Goal: Task Accomplishment & Management: Use online tool/utility

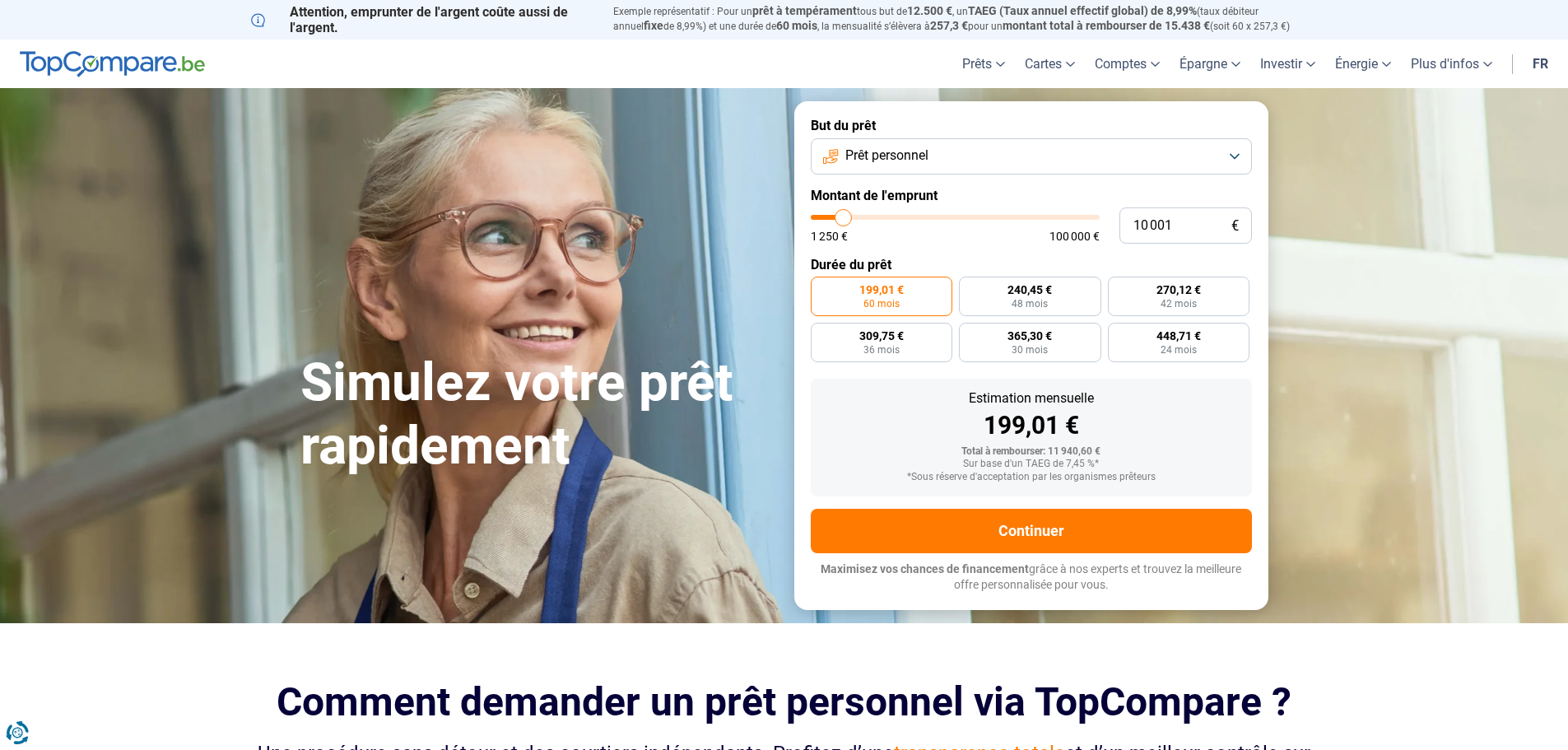
type input "11 000"
type input "11000"
type input "11 250"
type input "11250"
type input "11 750"
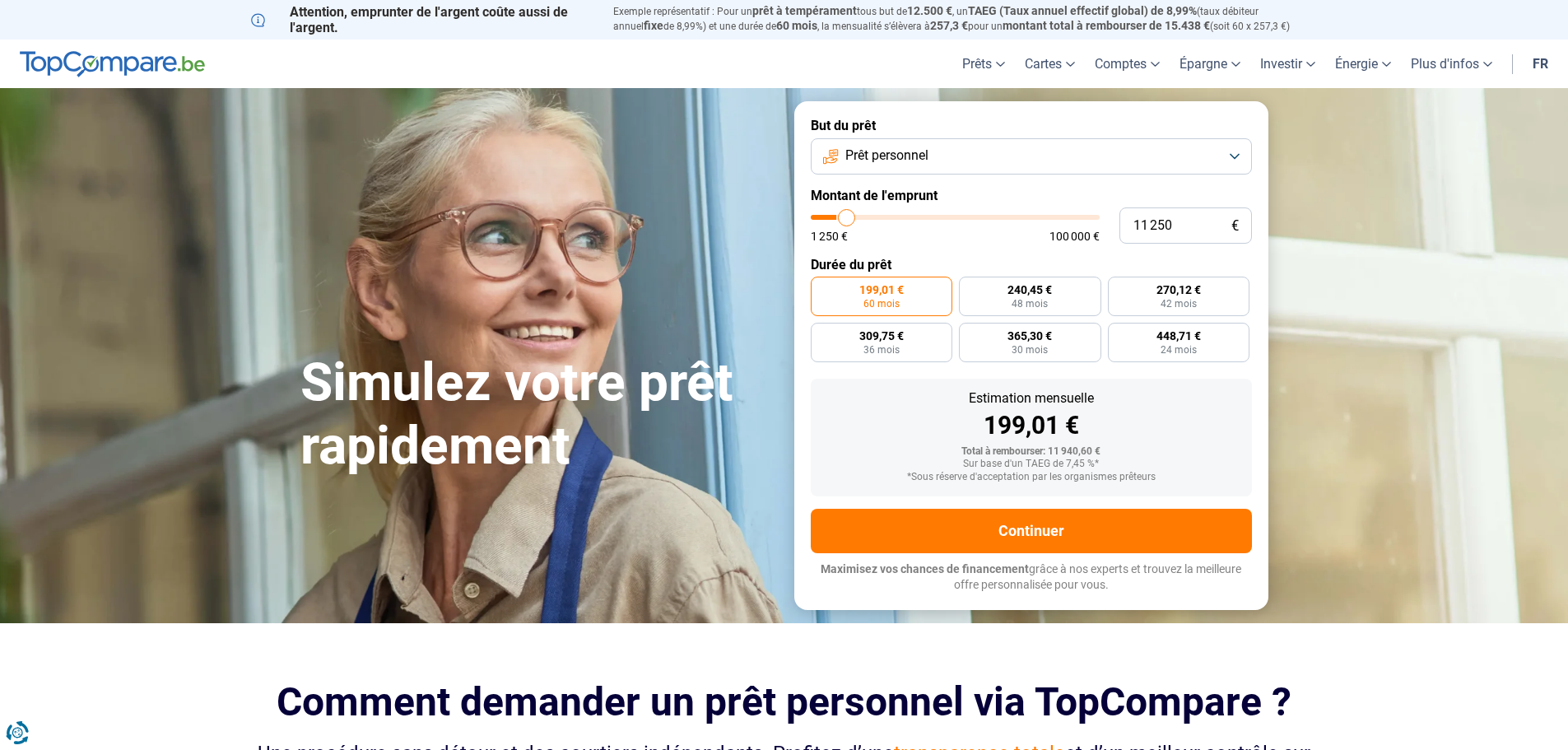
type input "11750"
type input "12 000"
type input "12000"
type input "13 000"
type input "13000"
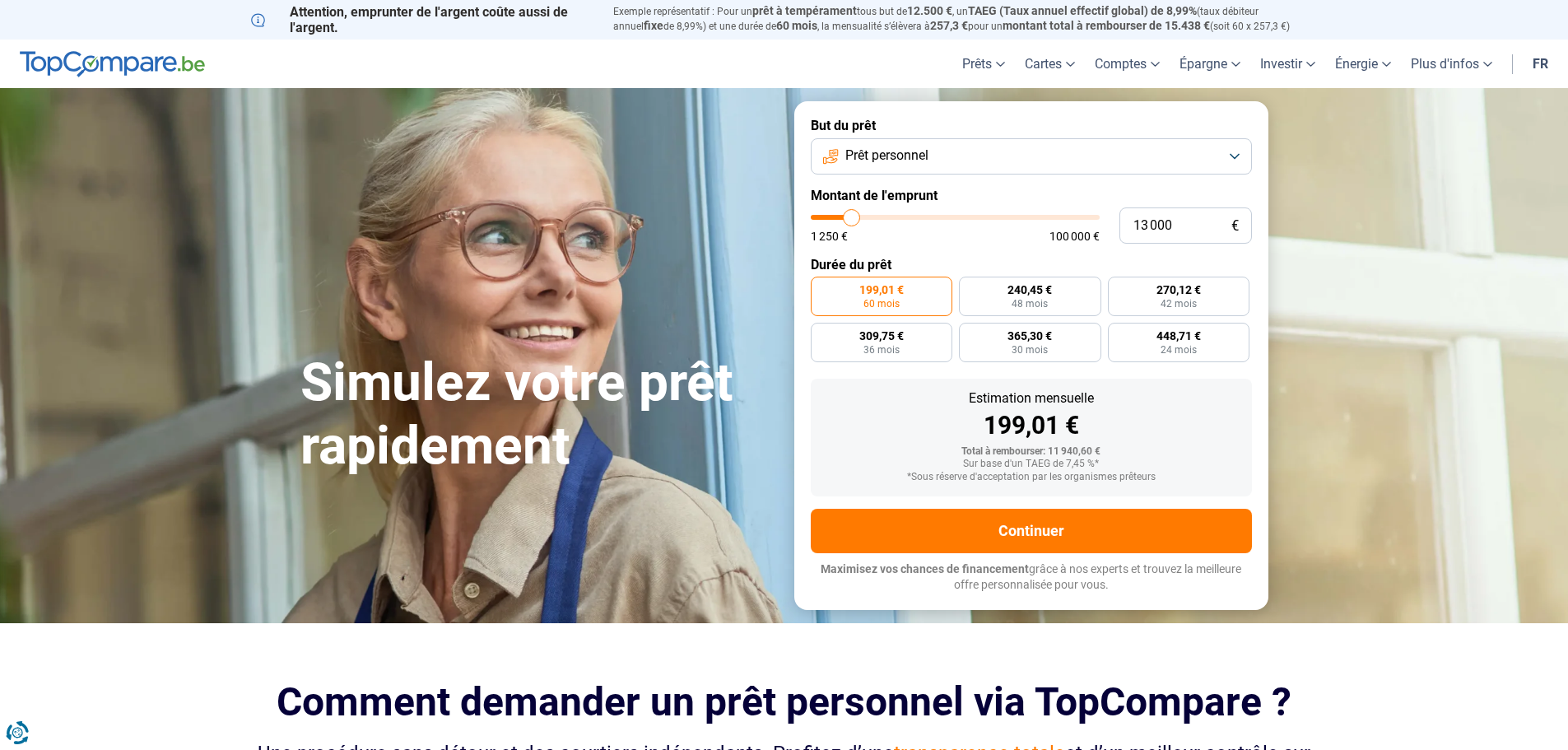
type input "13 500"
type input "13500"
type input "14 750"
type input "14750"
type input "15 750"
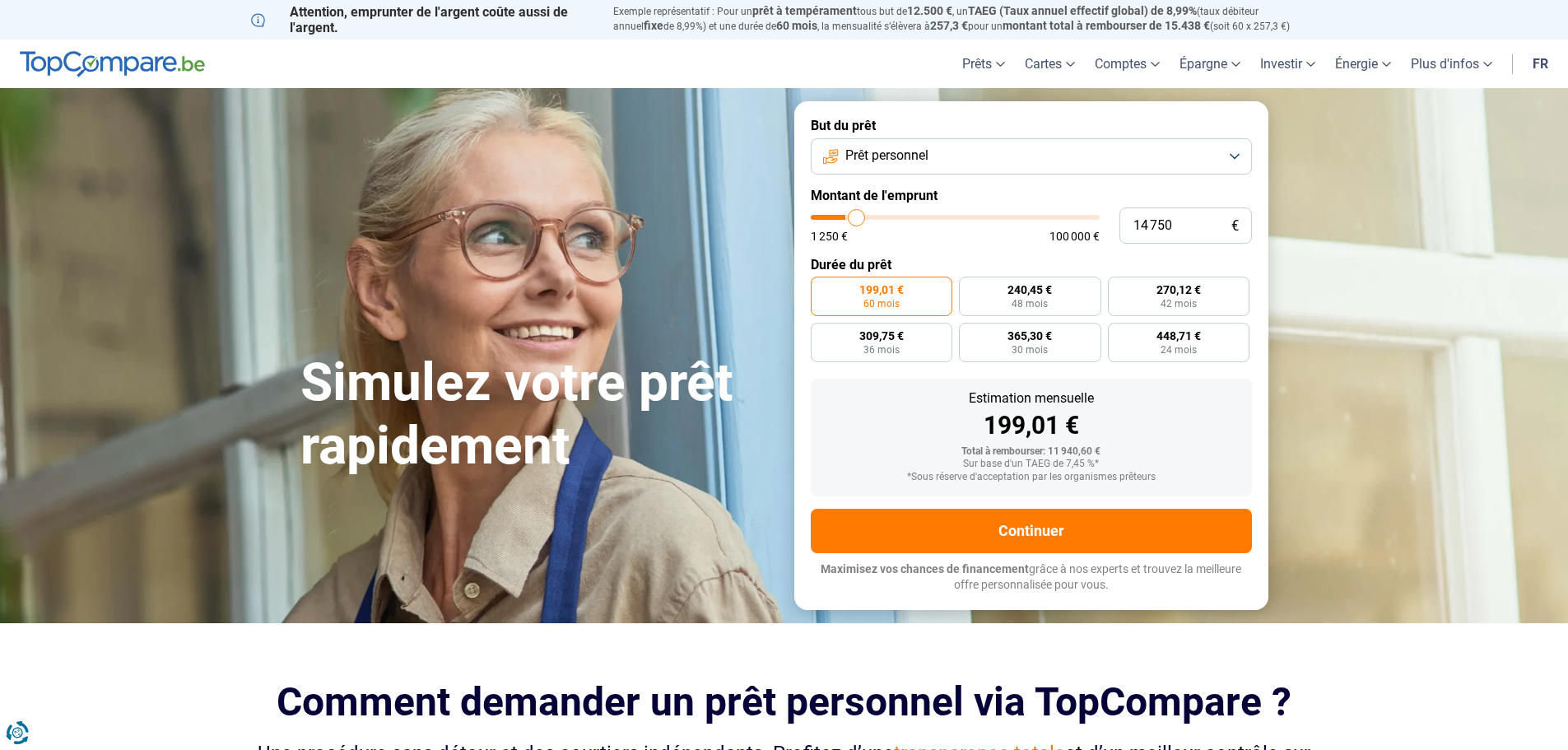
type input "15750"
type input "17 000"
type input "17000"
type input "18 500"
type input "18500"
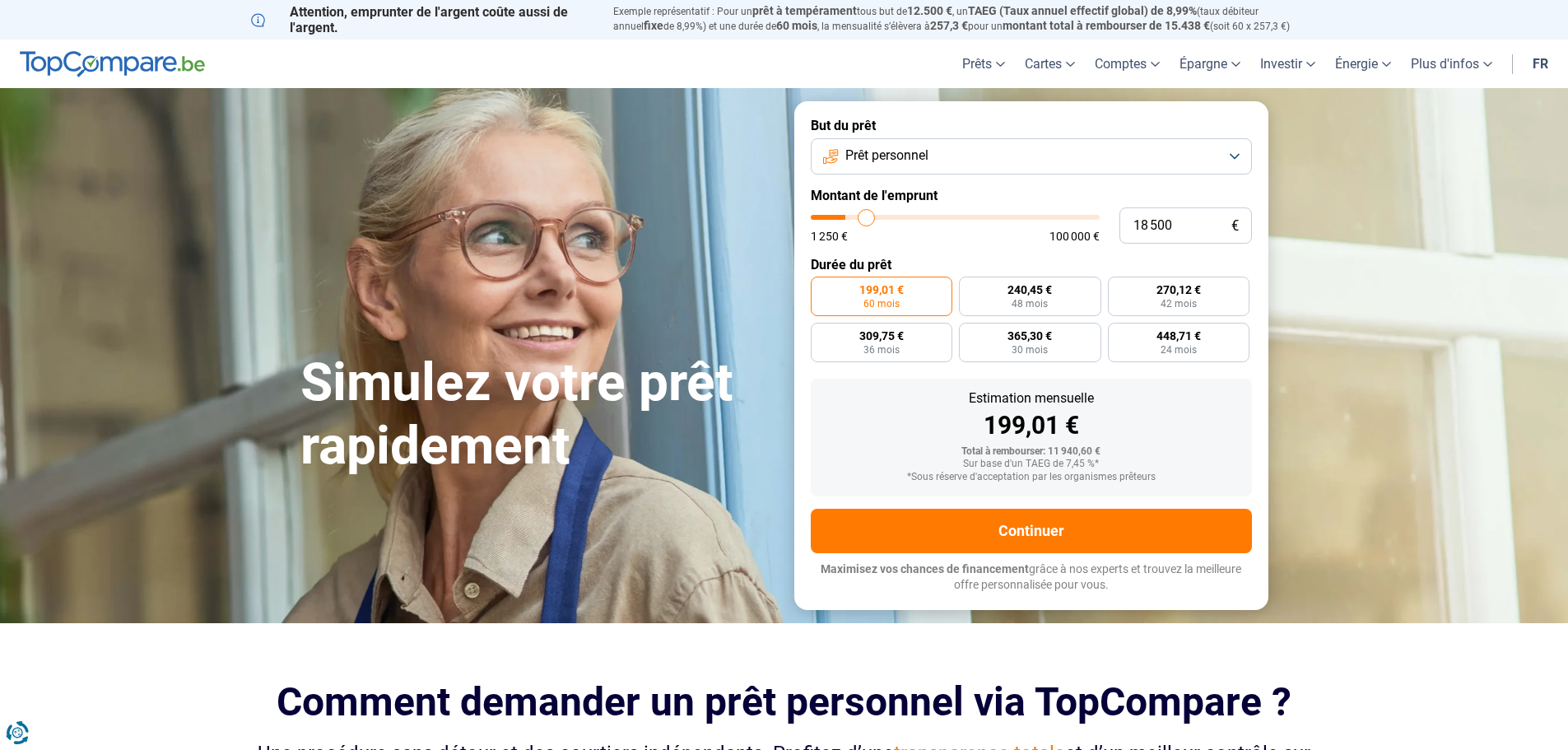
type input "19 250"
type input "19250"
type input "20 250"
type input "20250"
type input "21 750"
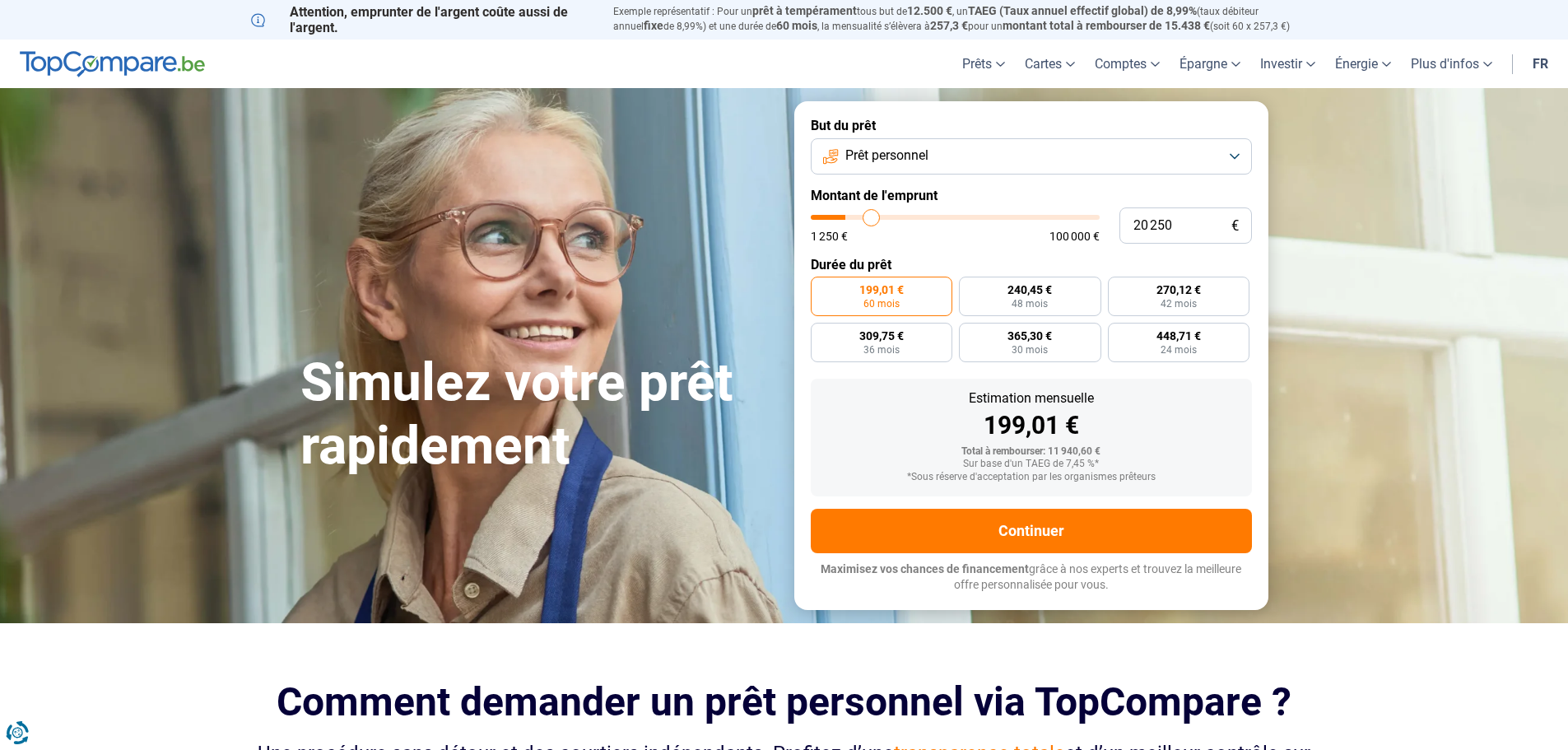
type input "21750"
type input "22 000"
type input "22000"
type input "23 000"
type input "23000"
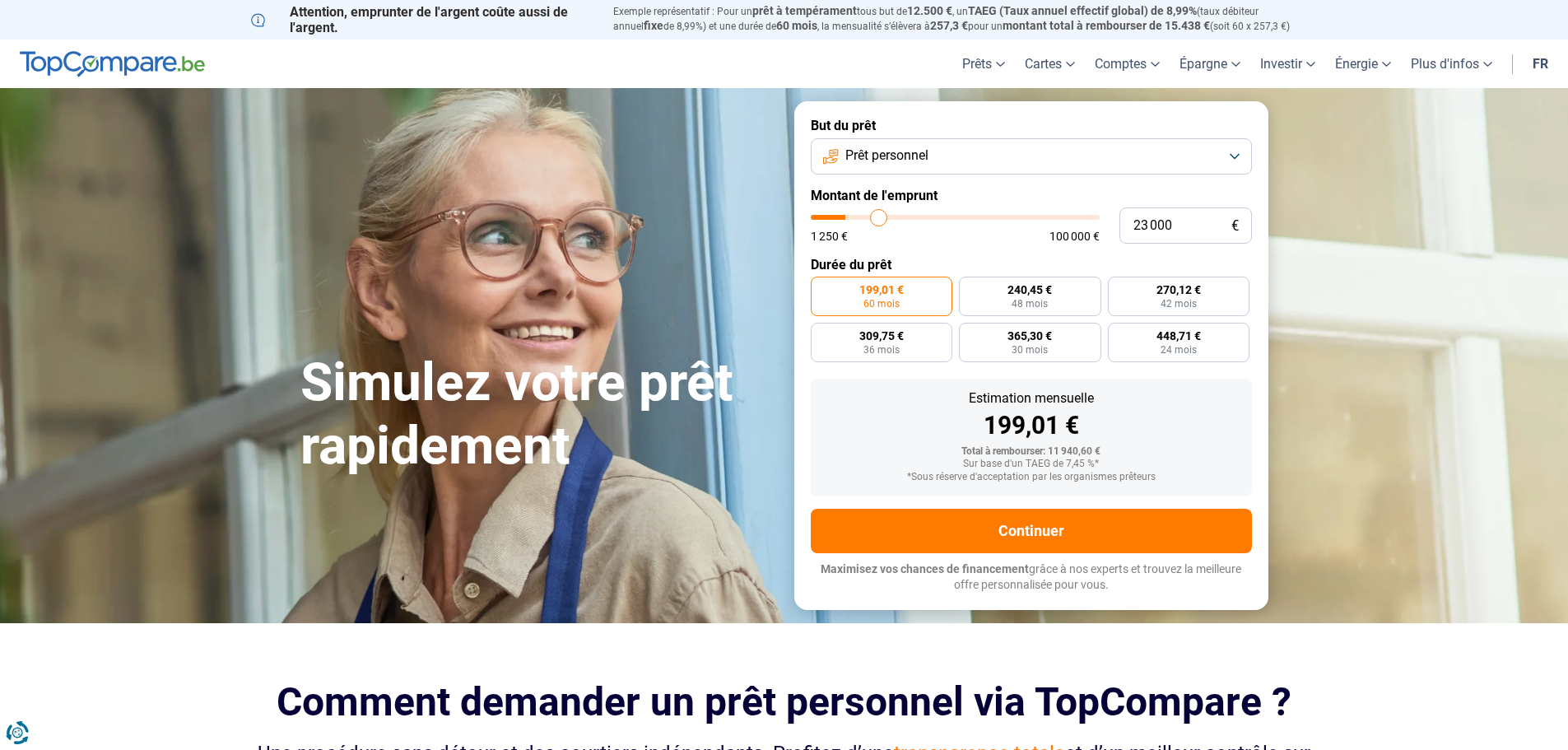
type input "23 750"
type input "23750"
type input "24 750"
type input "24750"
type input "26 250"
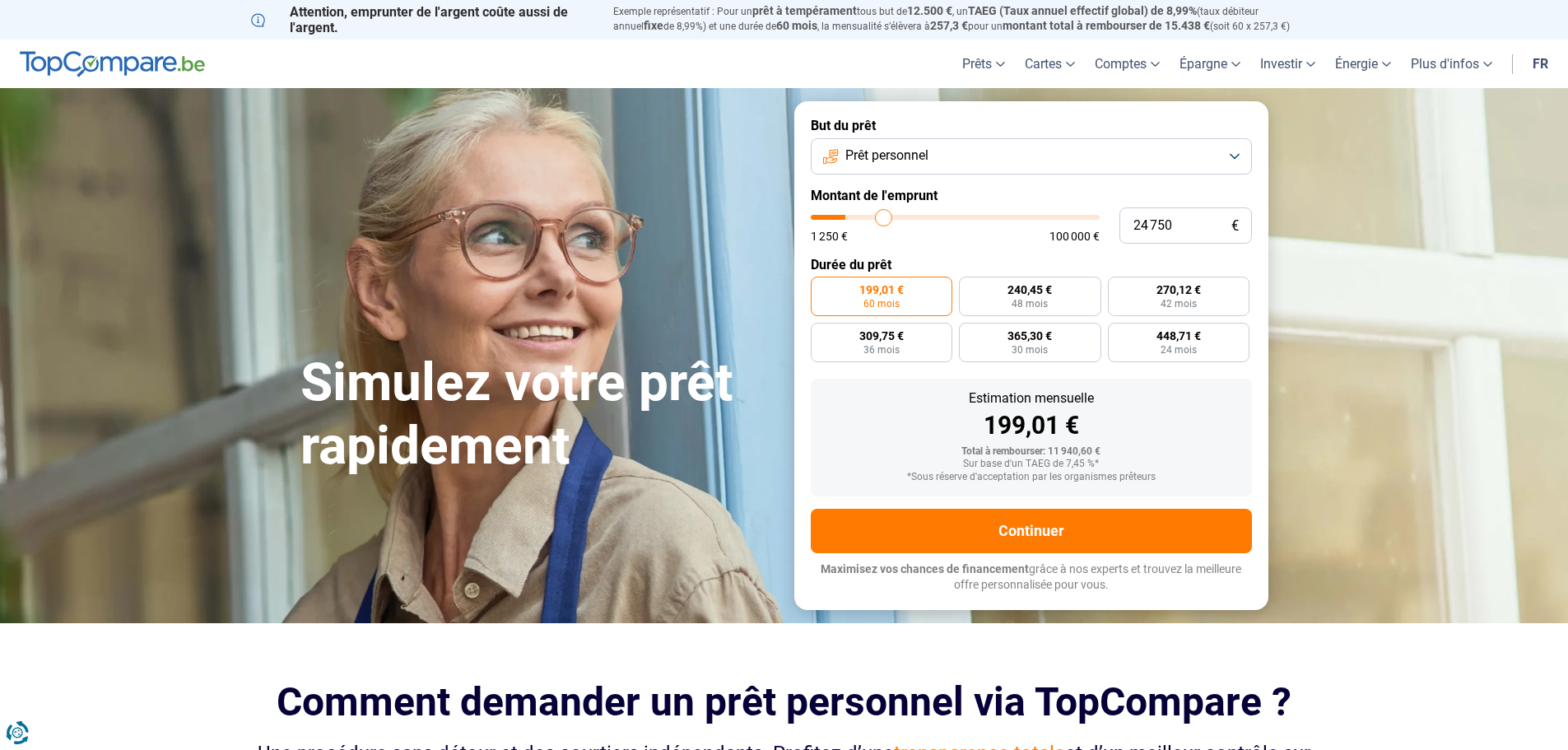
type input "26250"
type input "27 500"
type input "27500"
type input "28 000"
type input "28000"
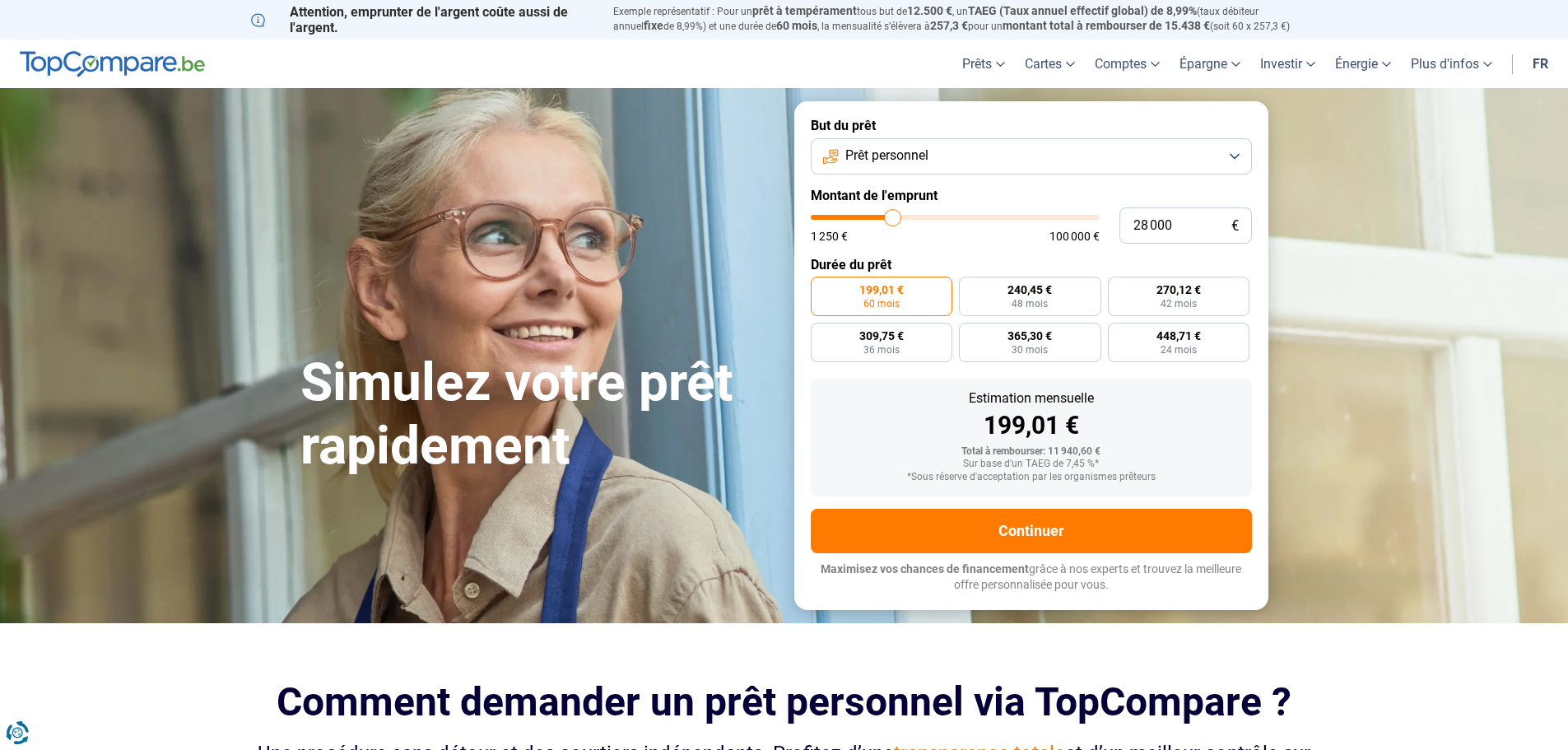
type input "28 250"
type input "28250"
type input "29 000"
type input "29000"
type input "29 250"
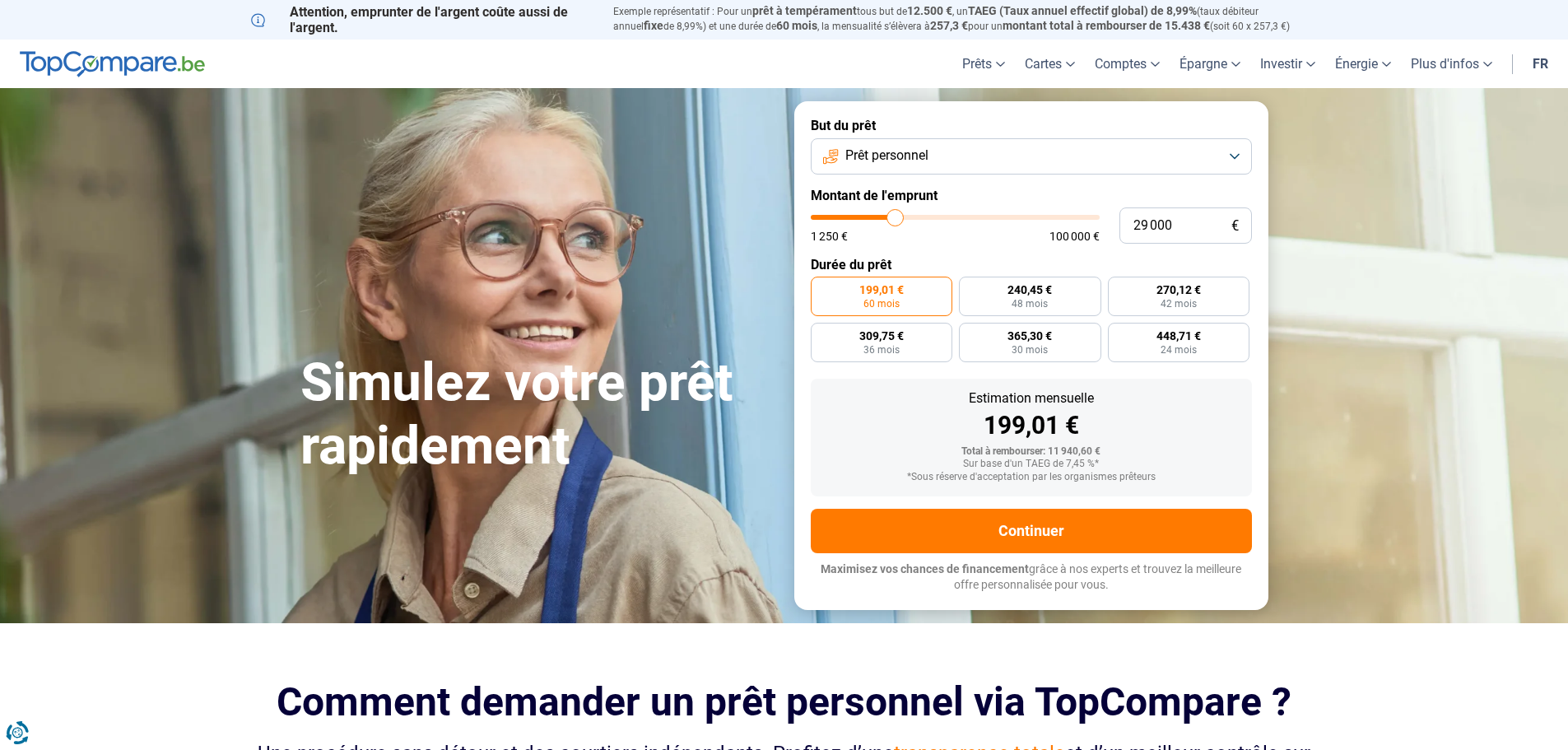
type input "29250"
type input "29 500"
type input "29500"
type input "30 250"
type input "30250"
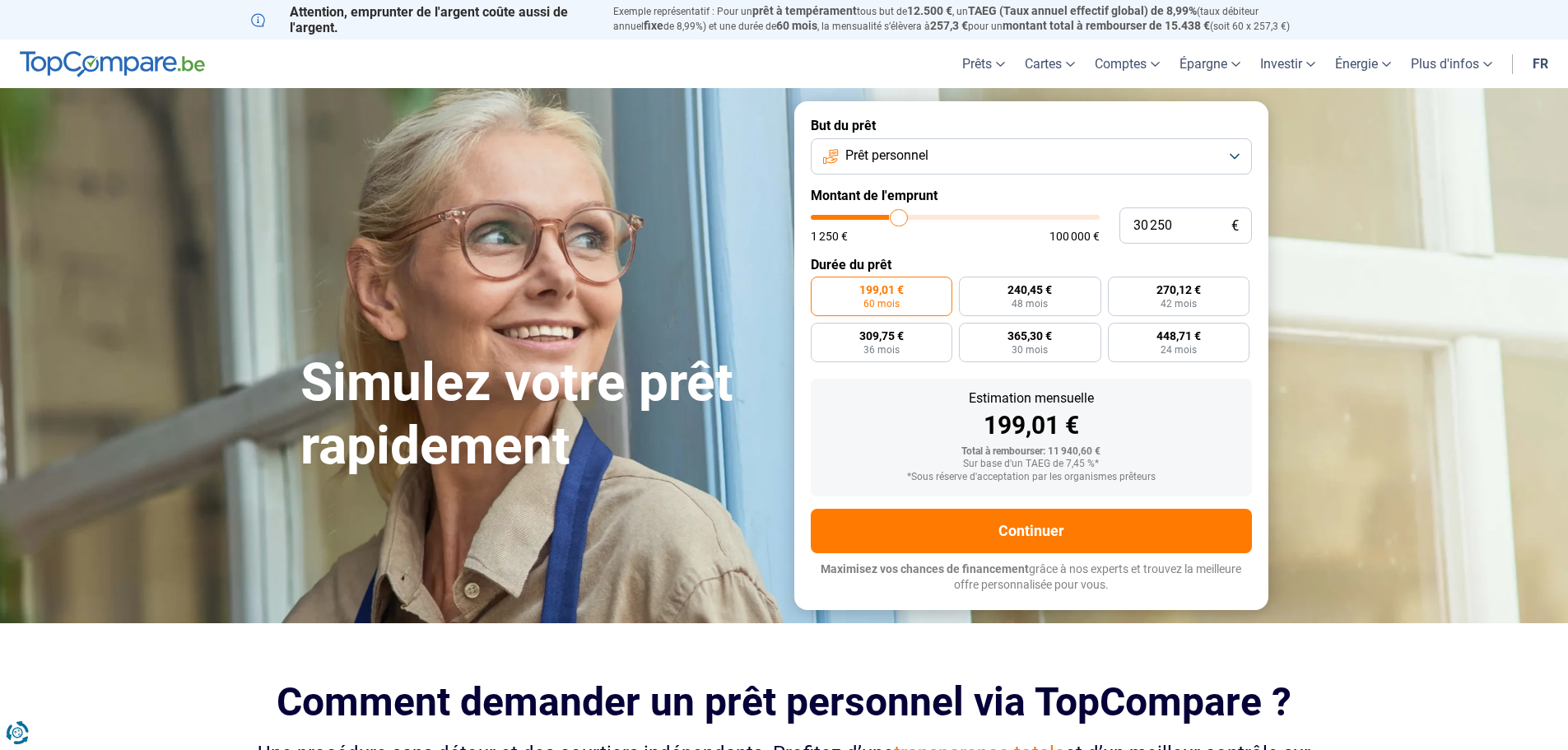
type input "30 500"
type input "30500"
type input "30 750"
type input "30750"
type input "31 000"
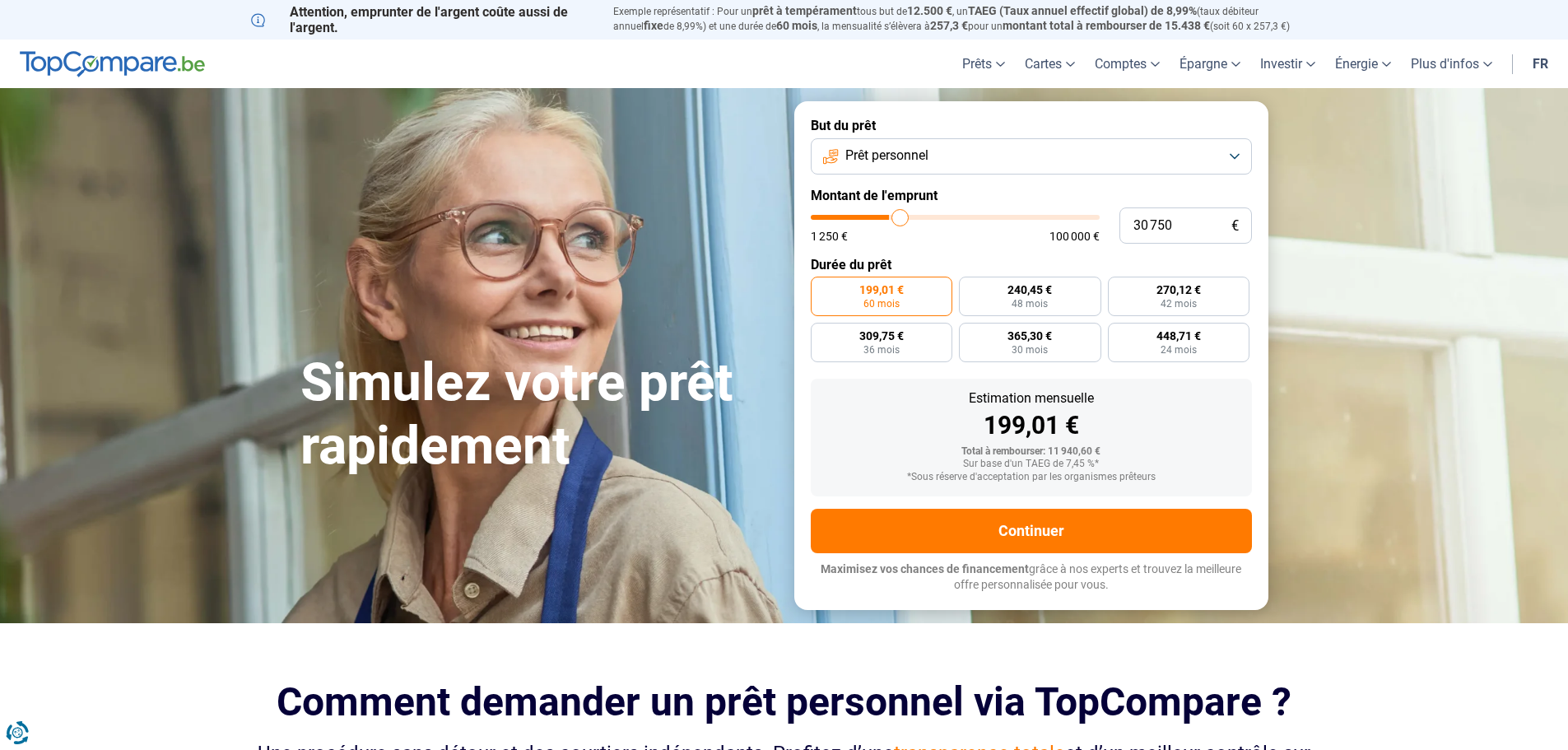
type input "31000"
type input "31 250"
type input "31250"
type input "31 750"
type input "31750"
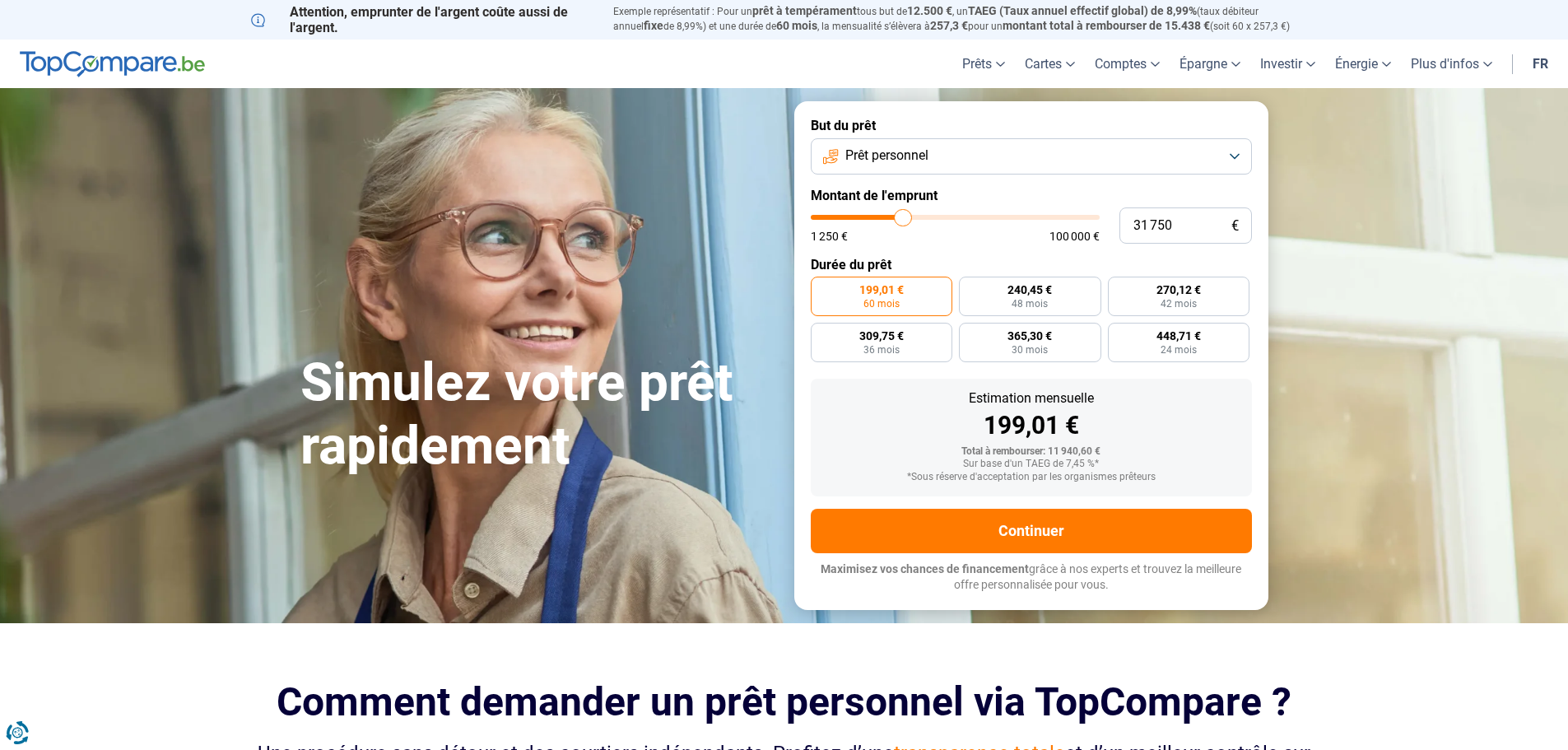
type input "32 000"
type input "32000"
type input "32 250"
type input "32250"
type input "32 500"
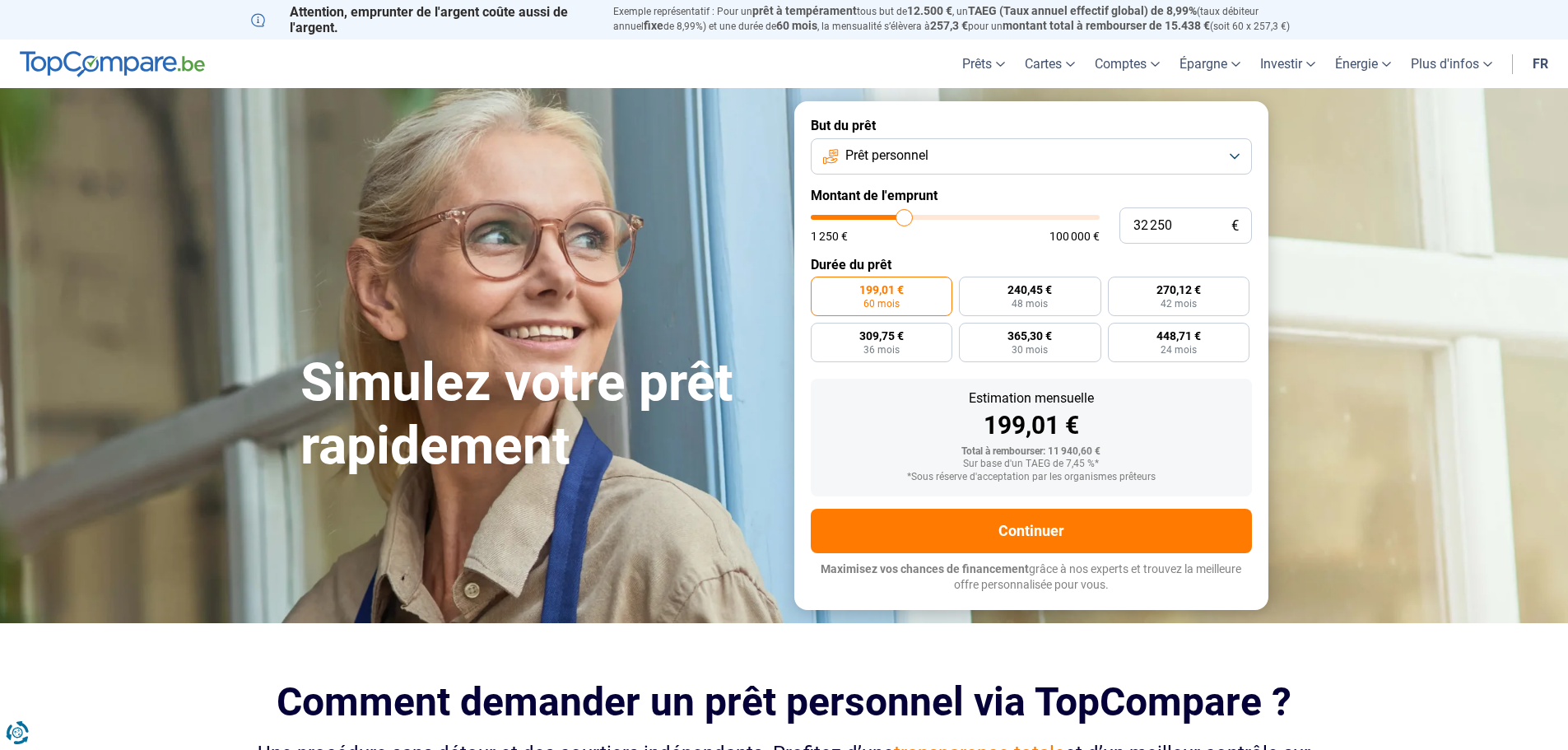
type input "32500"
type input "32 750"
type input "32750"
type input "33 250"
type input "33250"
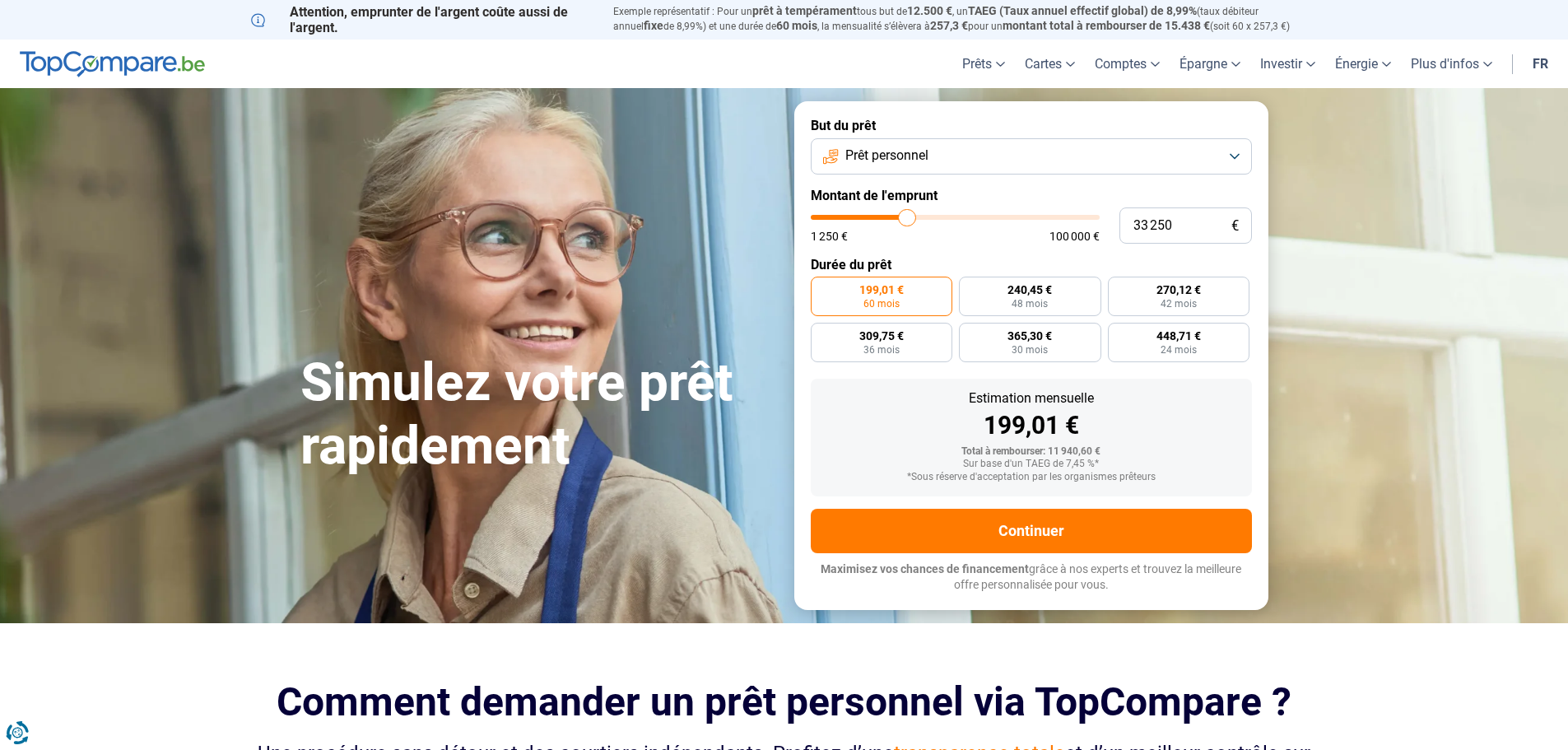
type input "33 500"
type input "33500"
type input "33 750"
type input "33750"
type input "33 500"
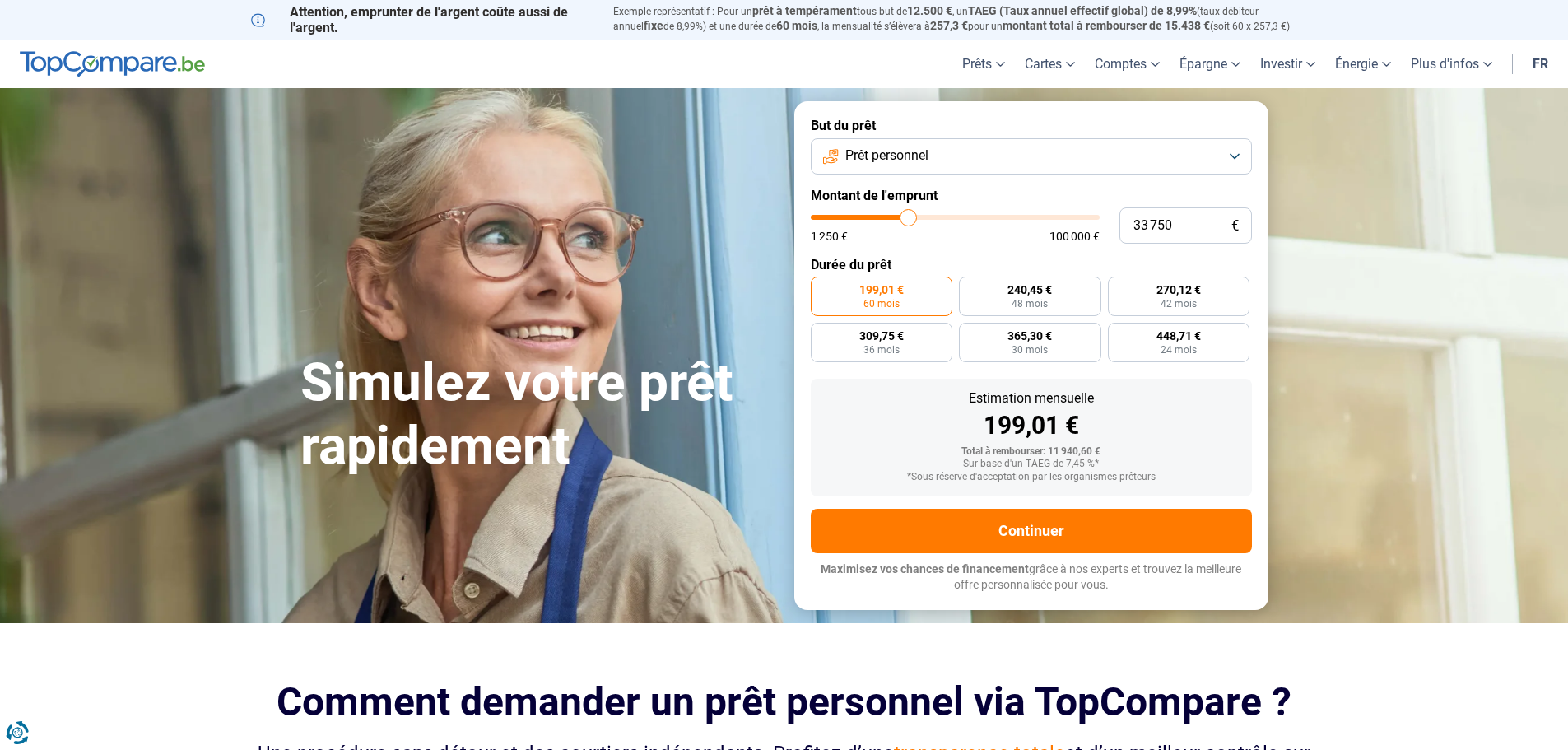
type input "33500"
type input "32 250"
type input "32250"
type input "32 000"
type input "32000"
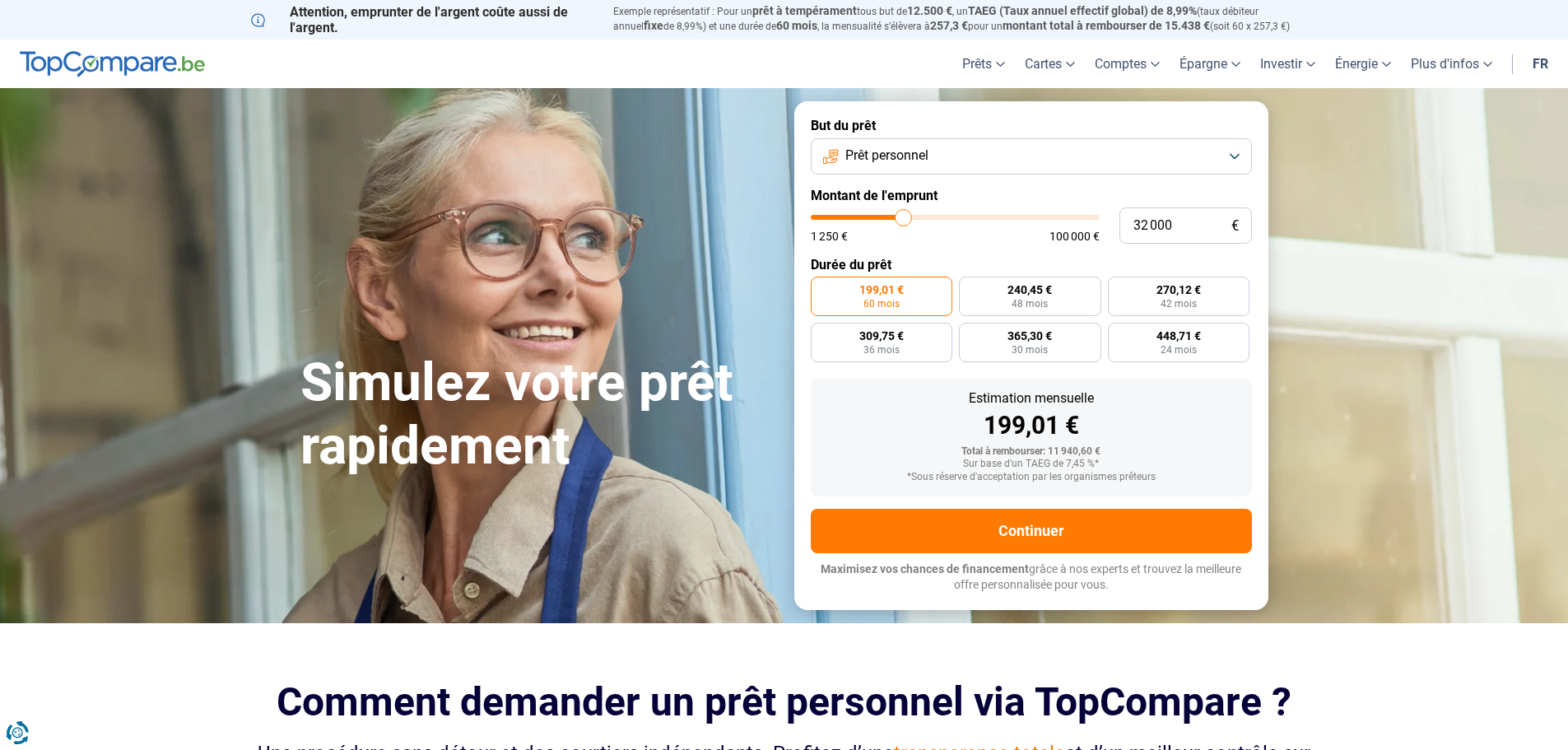
type input "31 250"
type input "31250"
type input "30 750"
type input "30750"
type input "30 500"
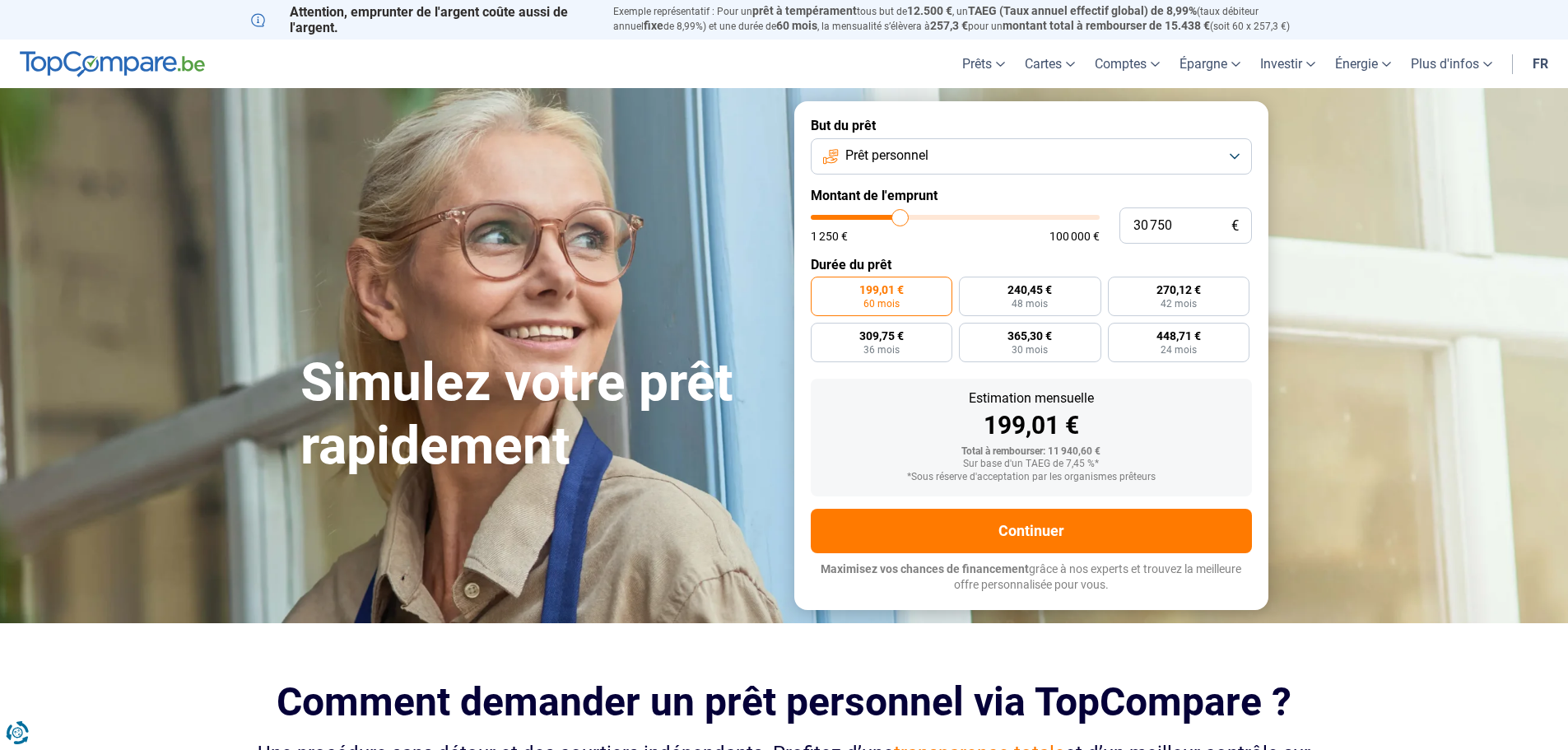
type input "30500"
type input "30 250"
type input "30250"
type input "29 500"
type input "29500"
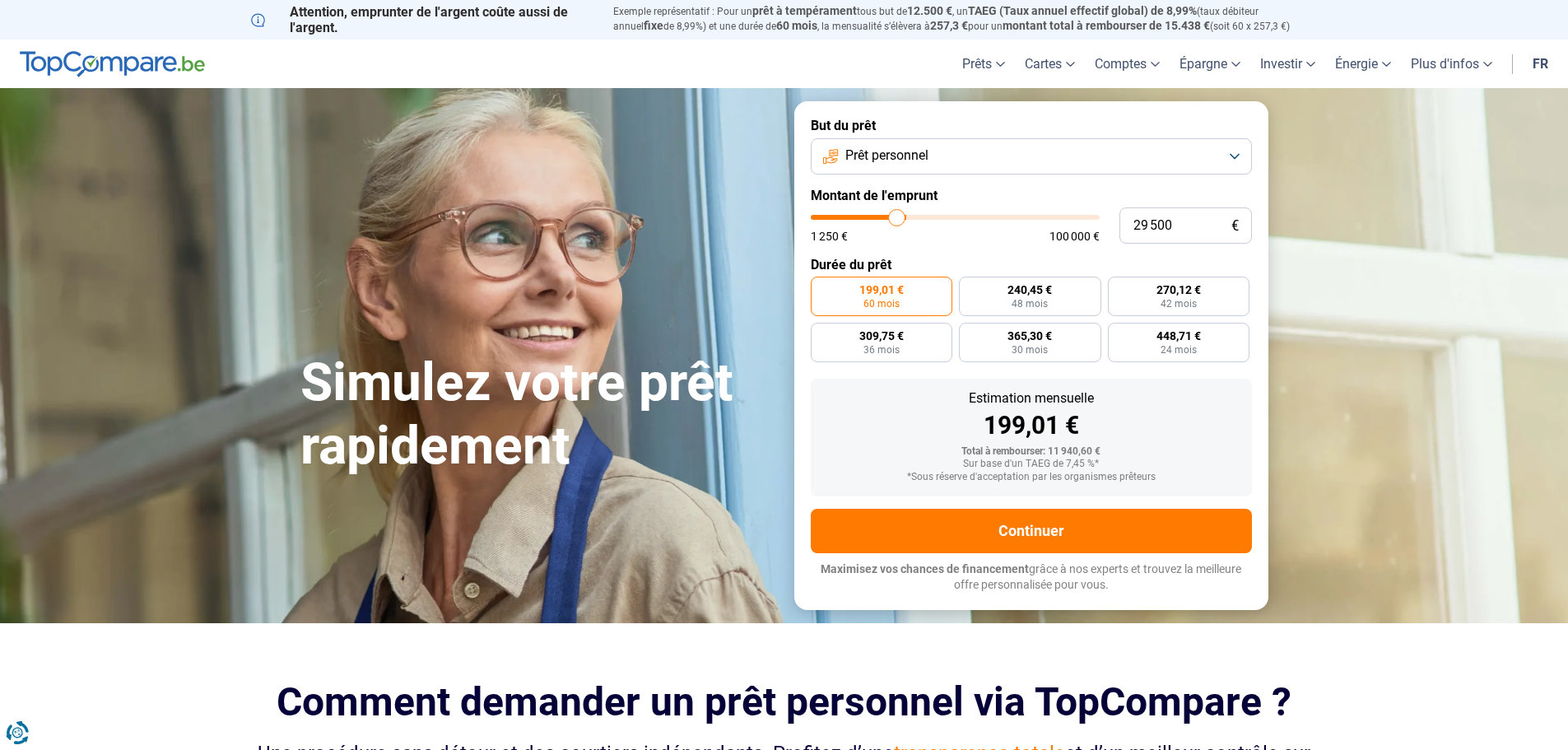
type input "29 250"
type input "29250"
type input "29 000"
type input "29000"
type input "29 250"
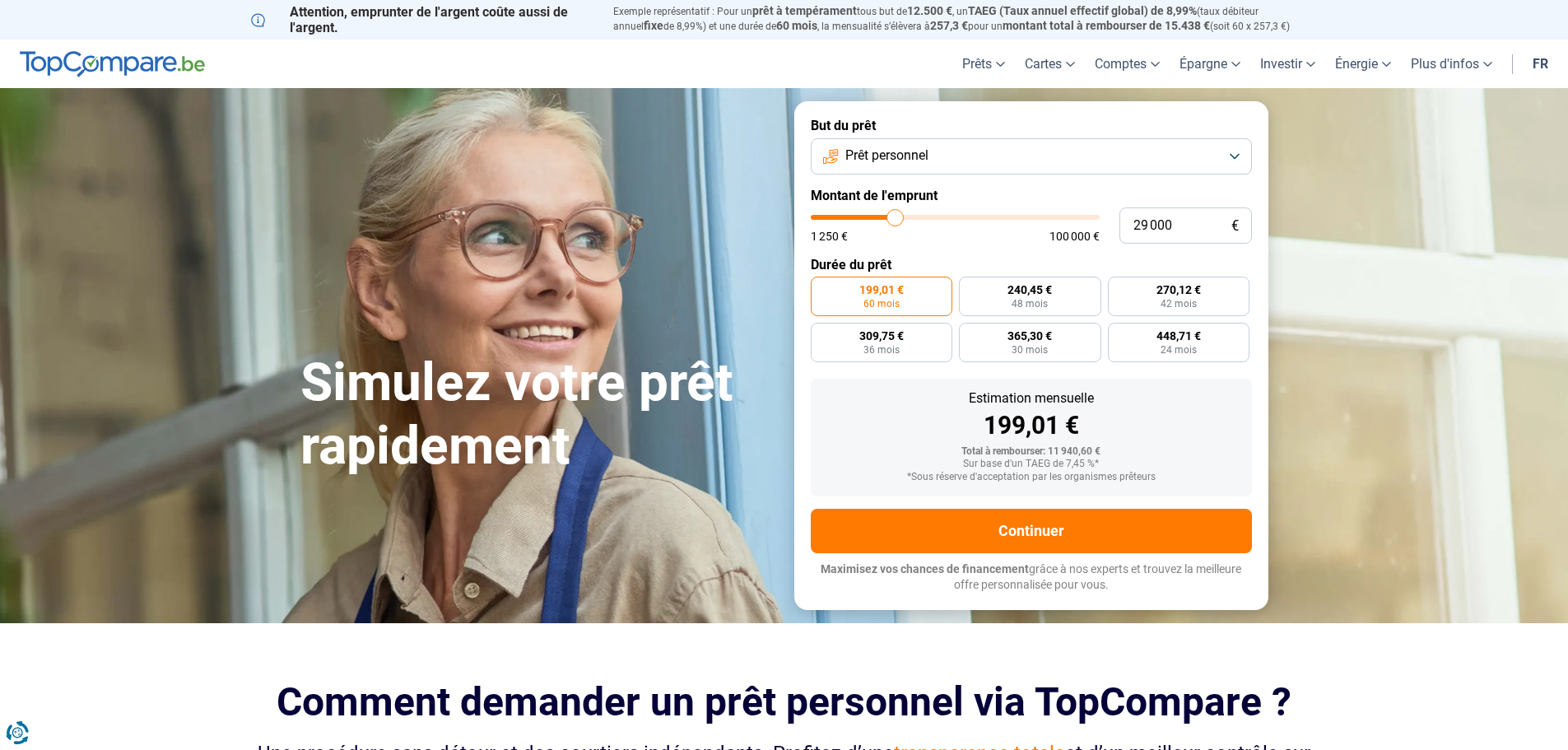
type input "29250"
type input "29 500"
type input "29500"
type input "29 750"
type input "29750"
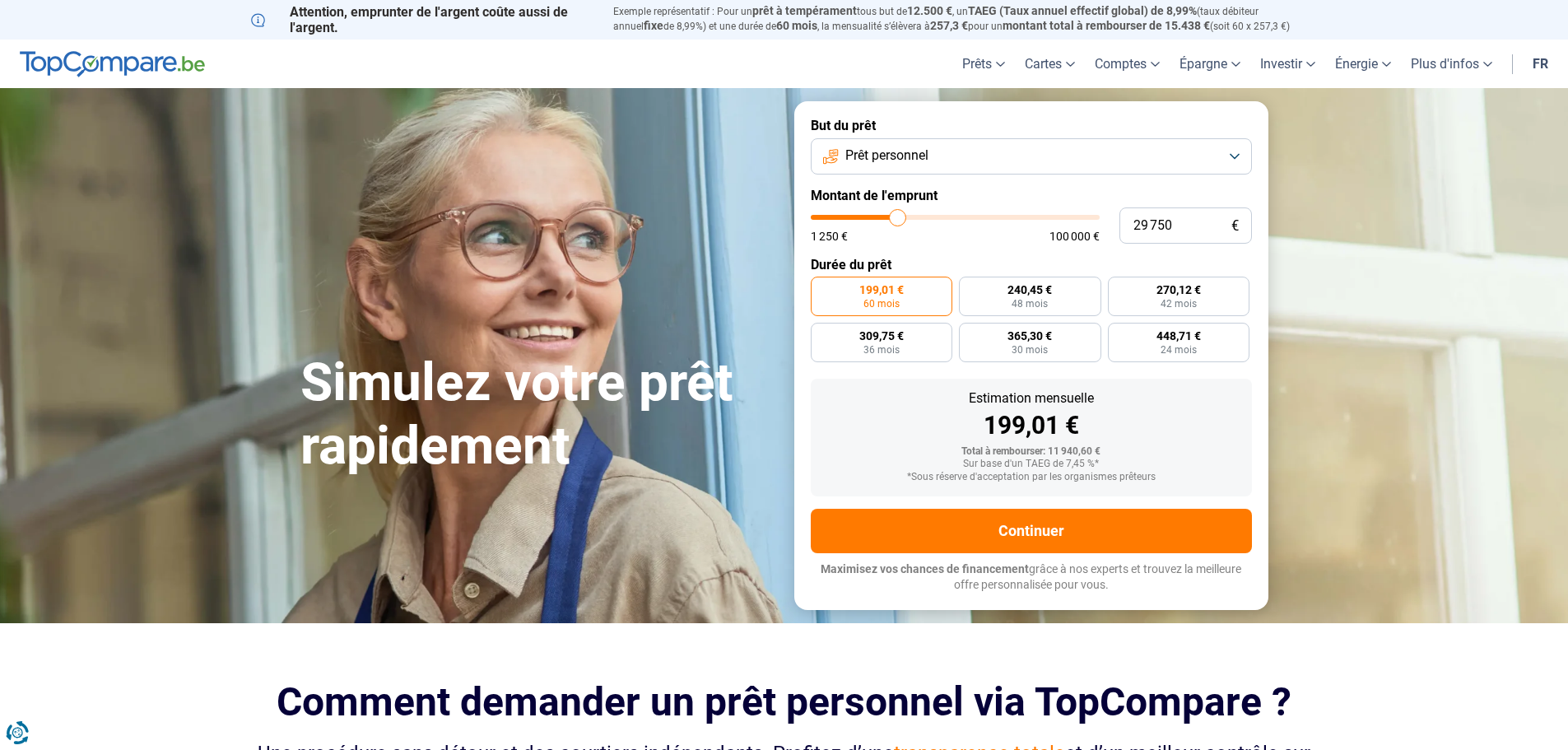
type input "30 250"
type input "30250"
type input "30 500"
type input "30500"
type input "29 750"
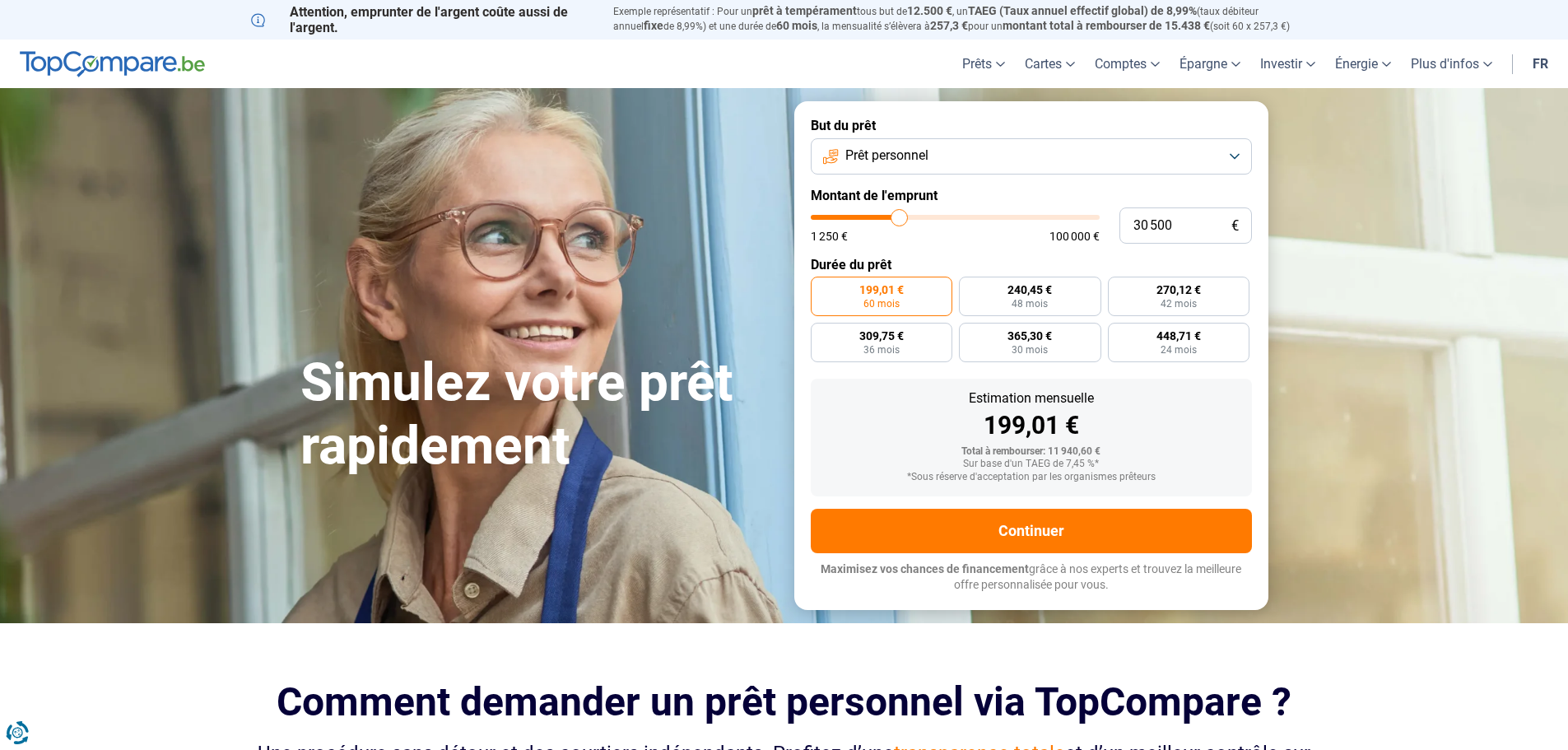
type input "29750"
type input "29 500"
type input "29500"
type input "29 750"
type input "29750"
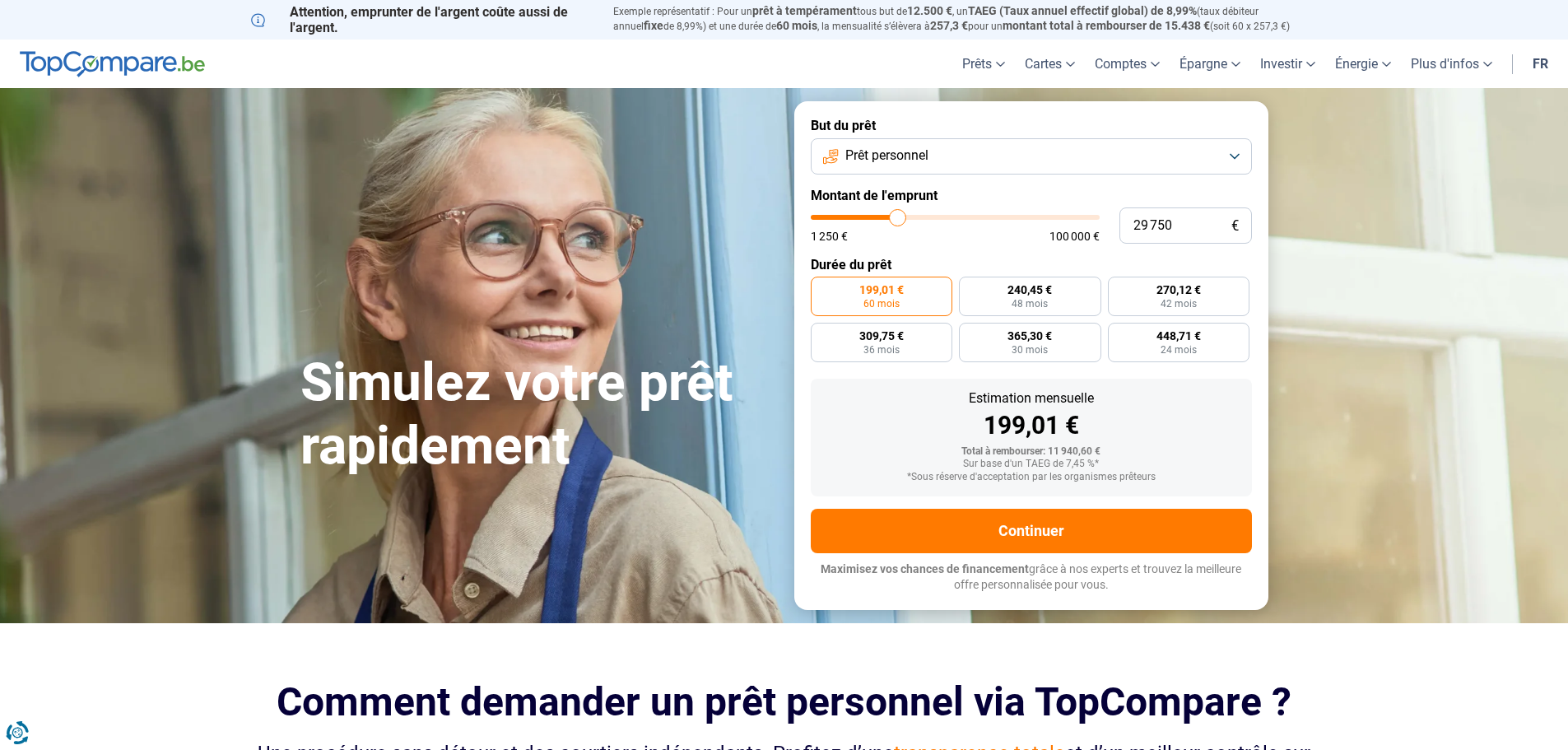
type input "30 250"
type input "30250"
type input "30 500"
type input "30500"
type input "30 250"
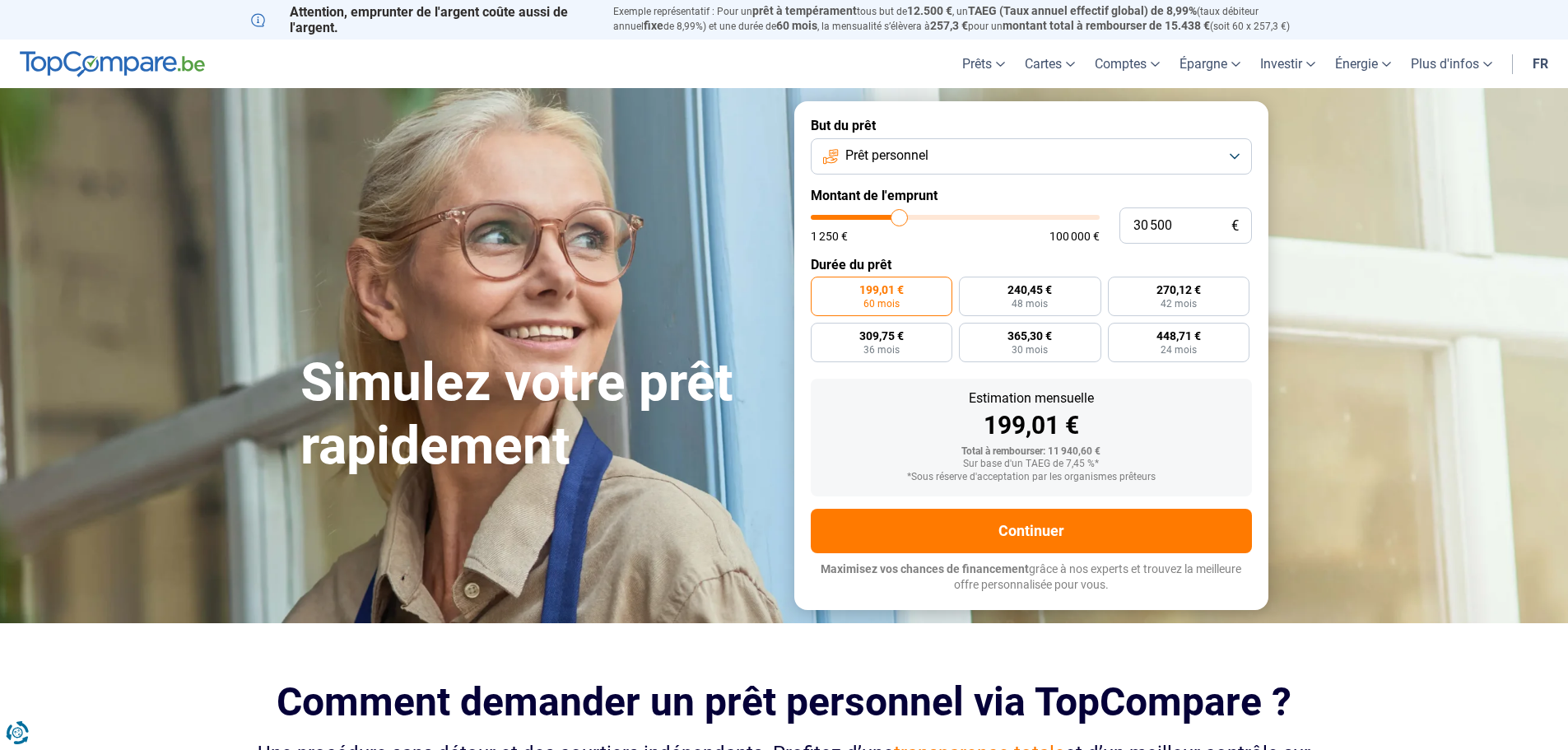
type input "30250"
type input "29 750"
type input "29750"
type input "29 500"
type input "29500"
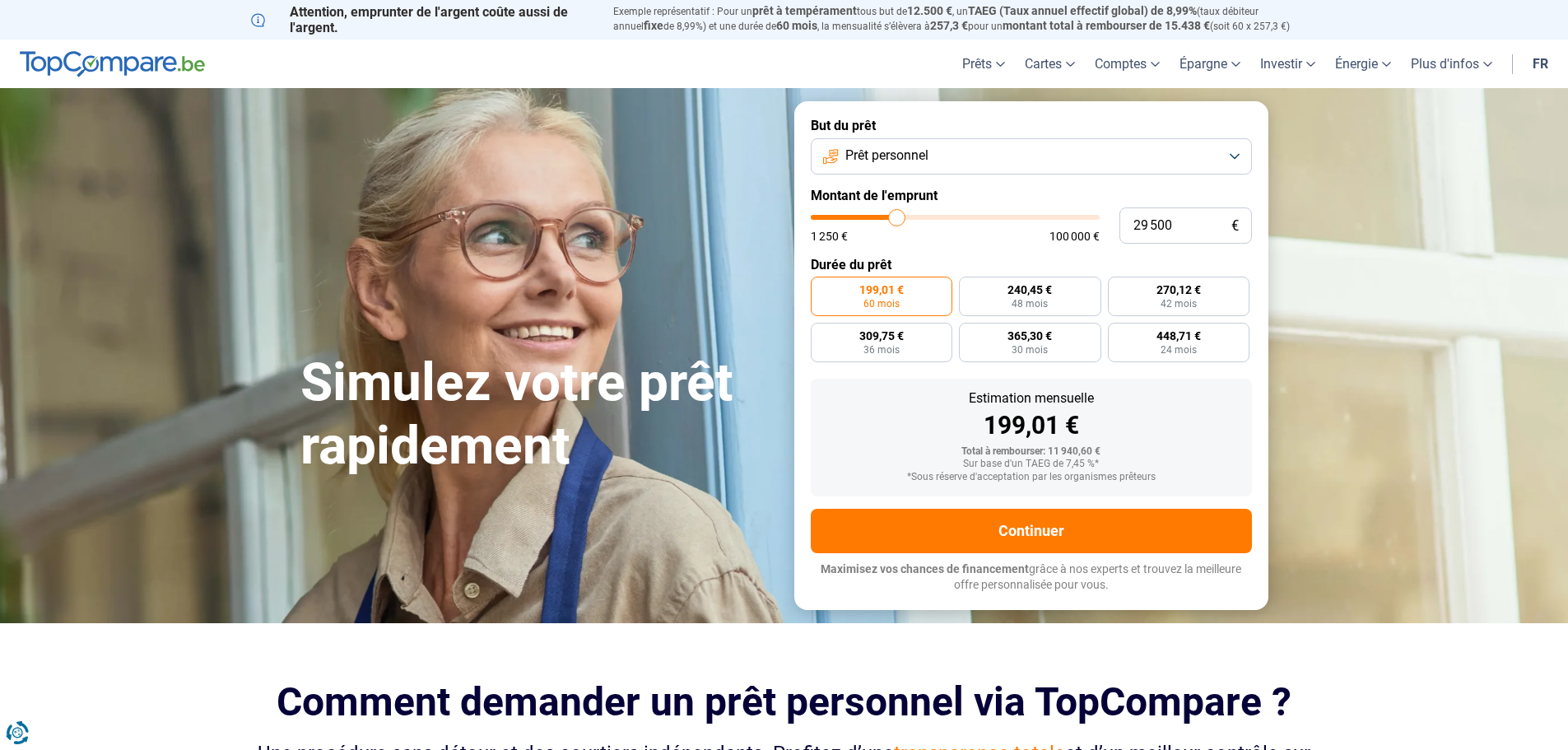
type input "29 750"
type input "29750"
type input "30 250"
type input "30250"
type input "30 500"
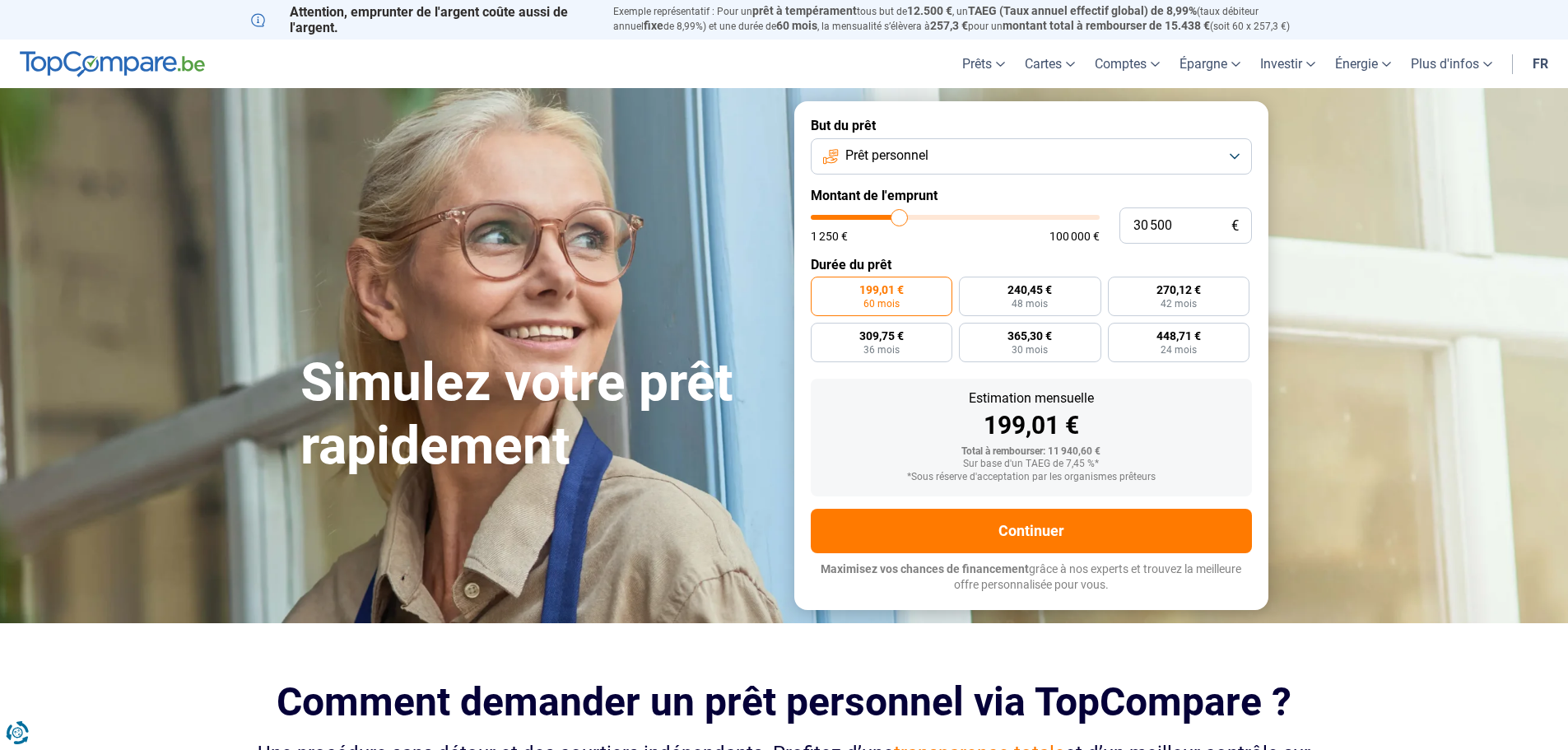
drag, startPoint x: 845, startPoint y: 214, endPoint x: 899, endPoint y: 215, distance: 54.0
type input "30500"
click at [899, 215] on input "range" at bounding box center [955, 216] width 288 height 5
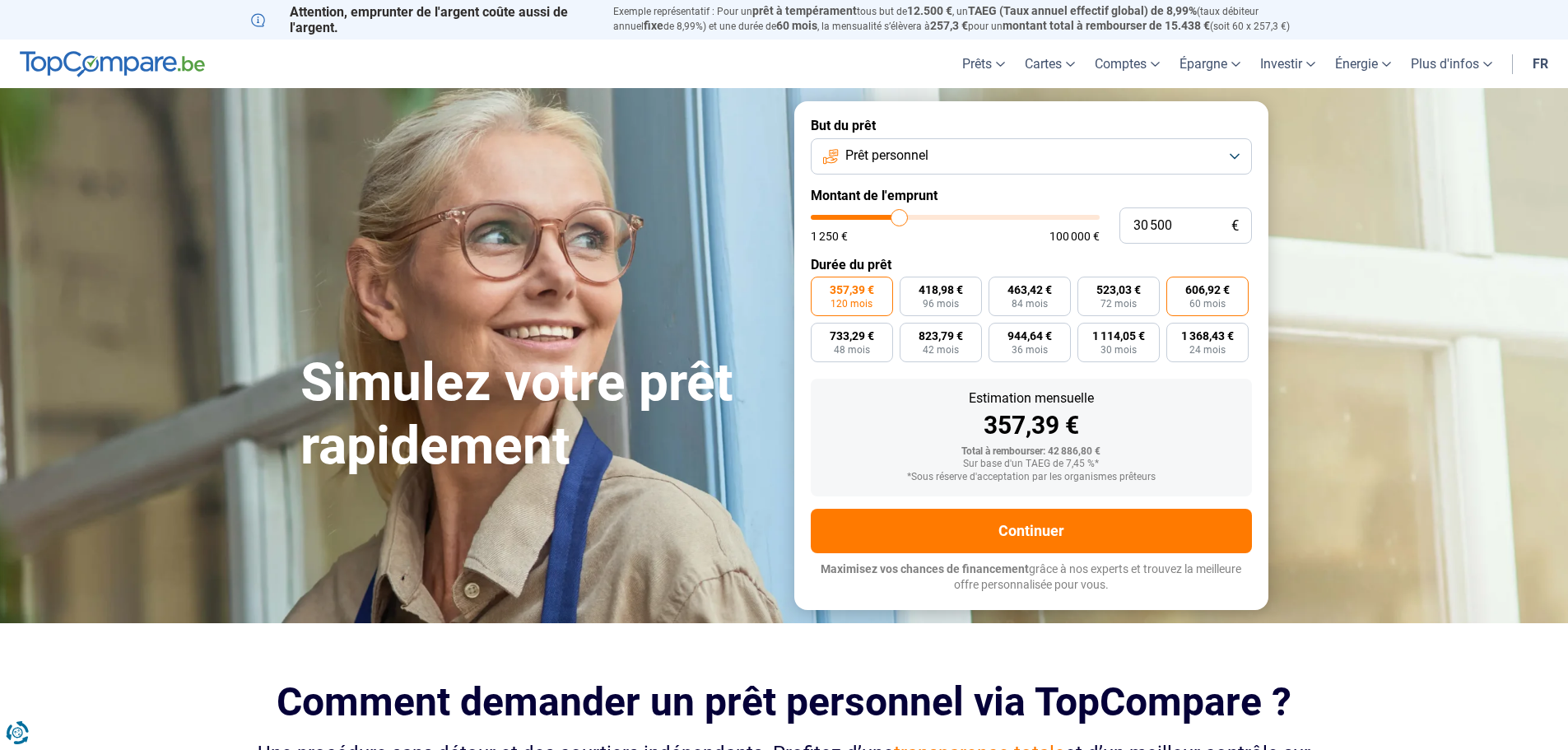
click at [1214, 299] on span "60 mois" at bounding box center [1207, 303] width 37 height 10
click at [1177, 287] on input "606,92 € 60 mois" at bounding box center [1171, 281] width 10 height 10
radio input "true"
